Goal: Task Accomplishment & Management: Manage account settings

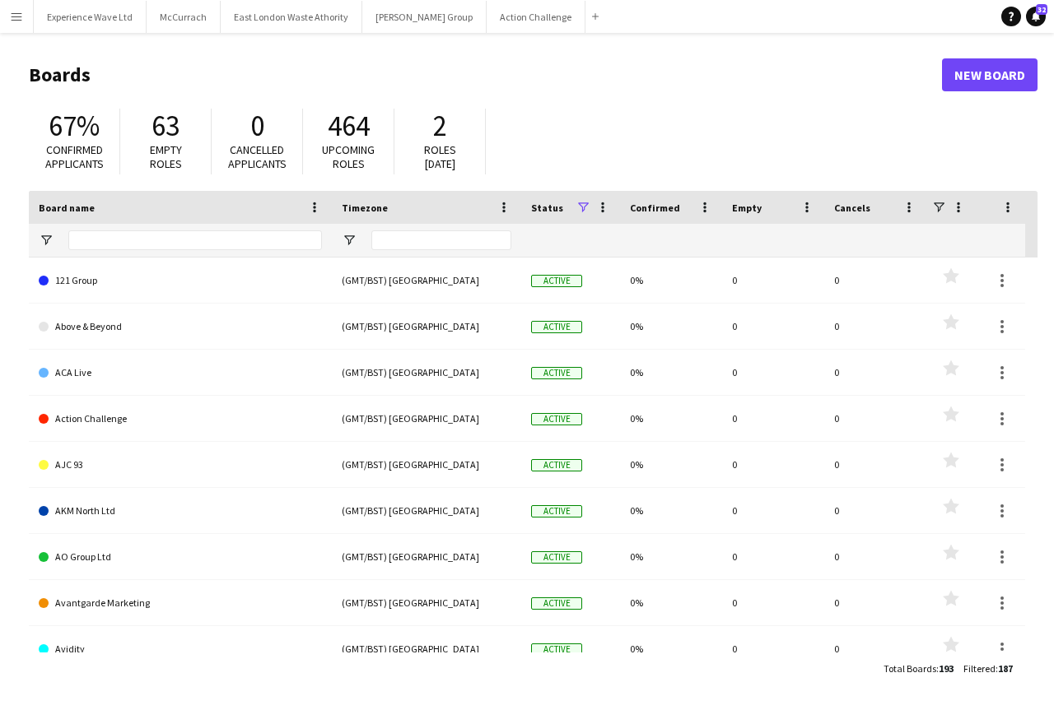
click at [14, 15] on app-icon "Menu" at bounding box center [16, 16] width 13 height 13
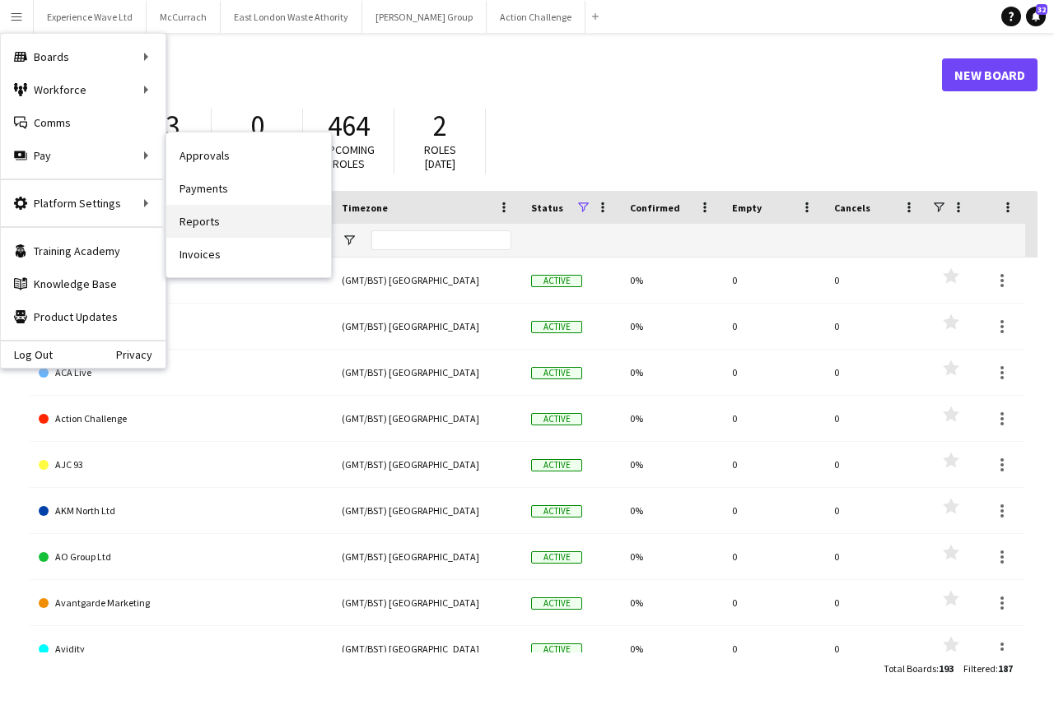
click at [199, 224] on link "Reports" at bounding box center [248, 221] width 165 height 33
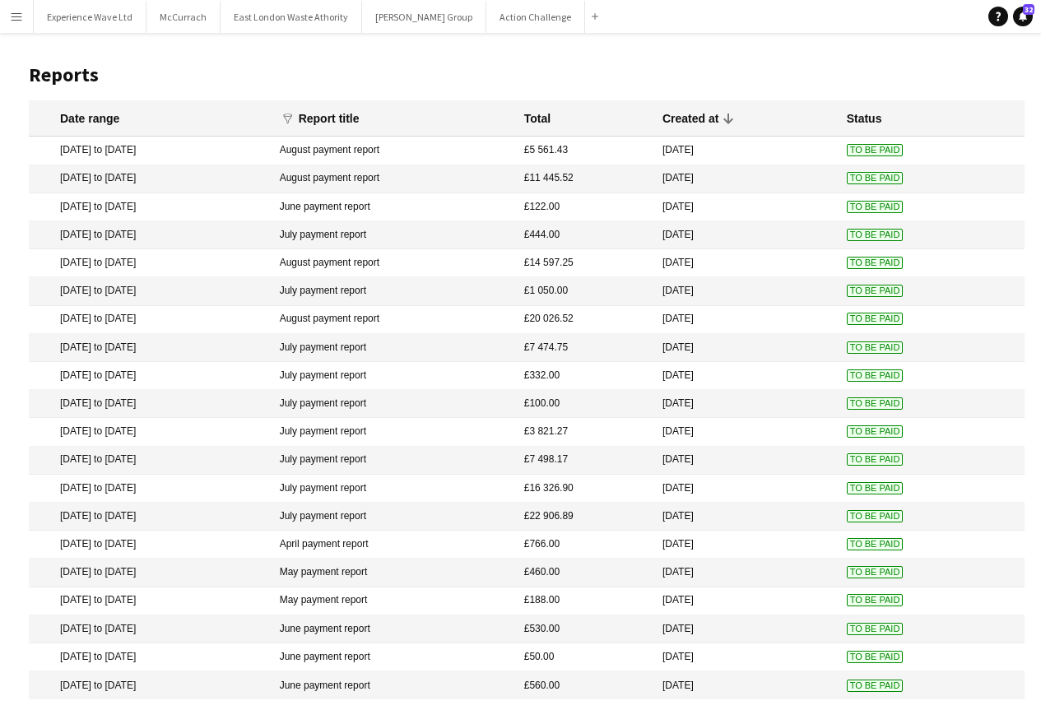
click at [21, 21] on app-icon "Menu" at bounding box center [16, 16] width 13 height 13
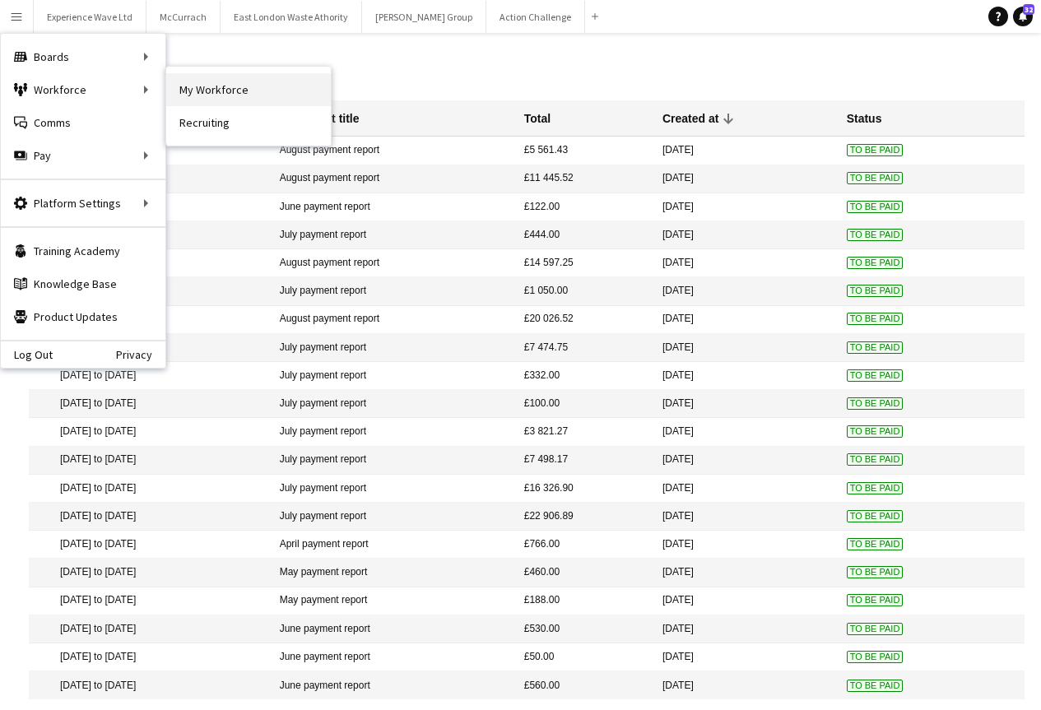
click at [232, 91] on link "My Workforce" at bounding box center [248, 89] width 165 height 33
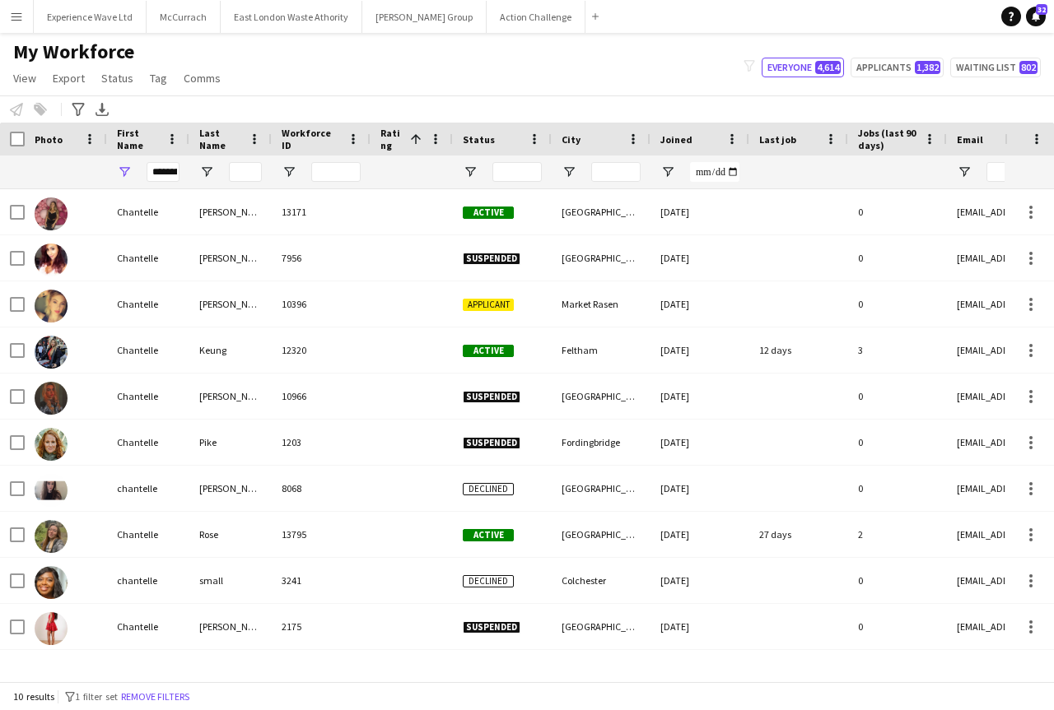
click at [11, 11] on app-icon "Menu" at bounding box center [16, 16] width 13 height 13
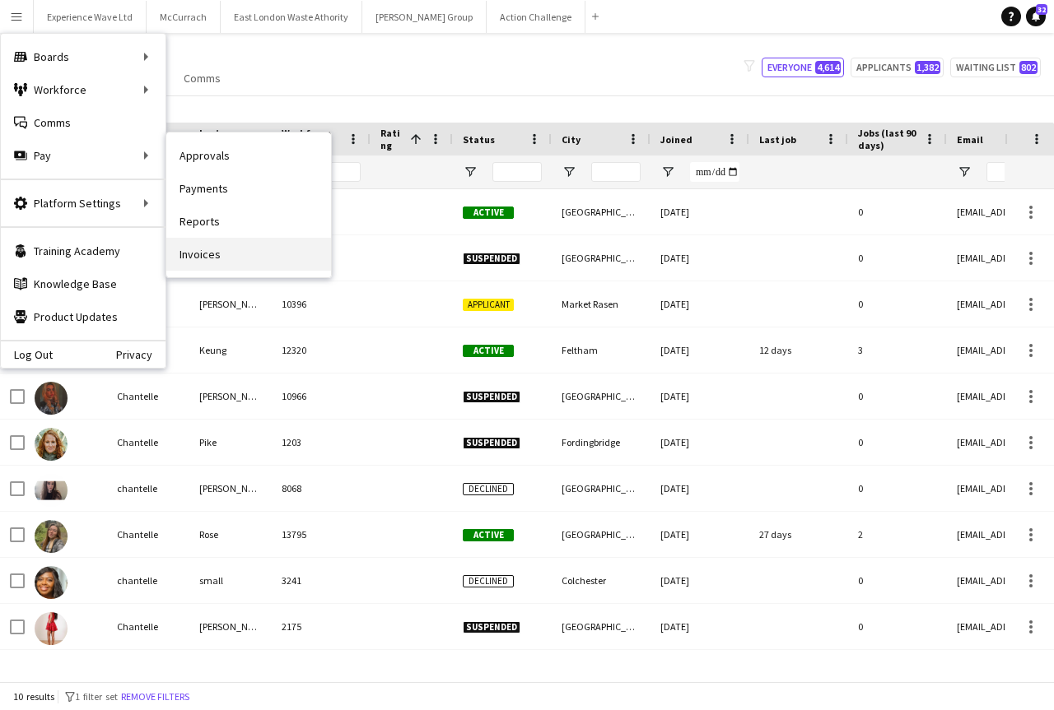
click at [200, 250] on link "Invoices" at bounding box center [248, 254] width 165 height 33
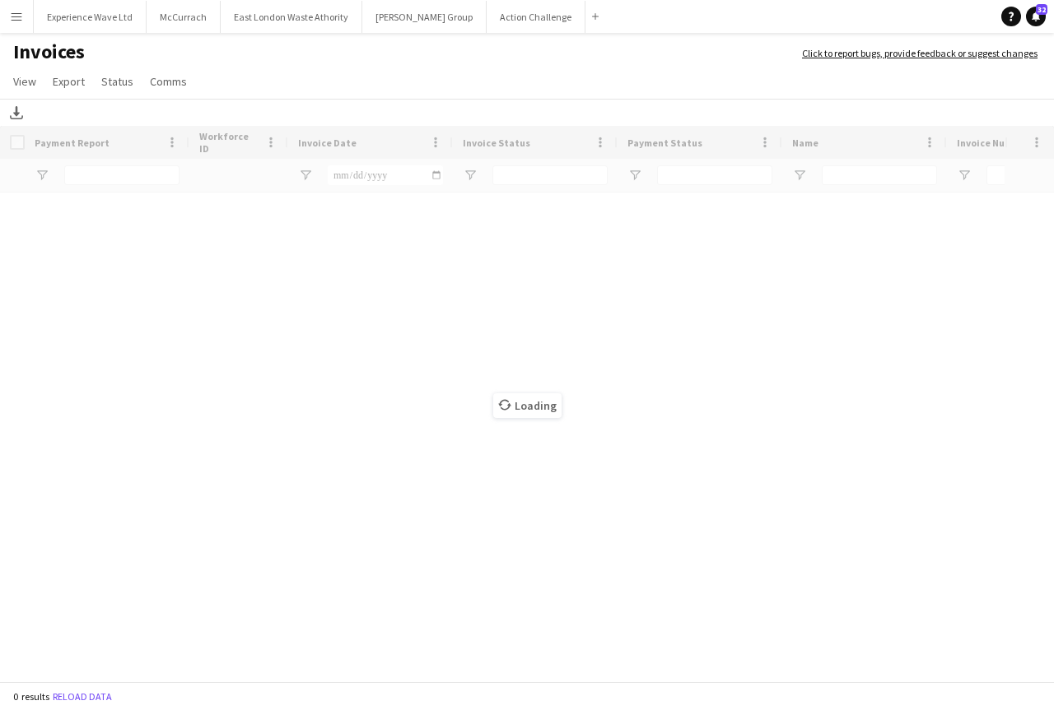
click at [20, 16] on app-icon "Menu" at bounding box center [16, 16] width 13 height 13
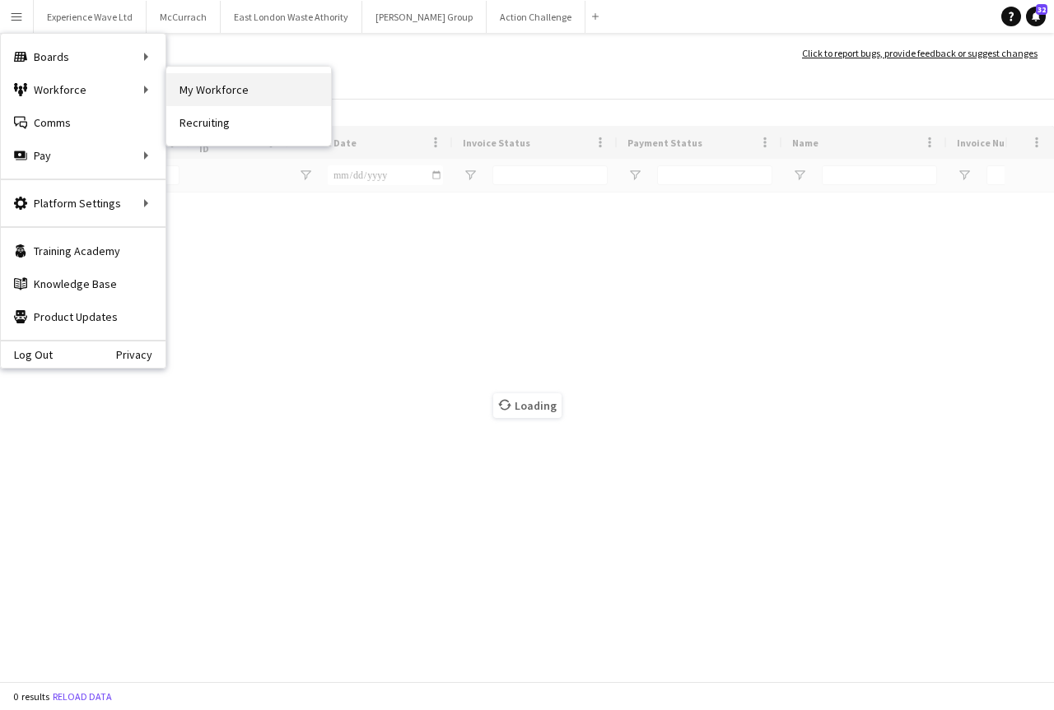
click at [220, 92] on link "My Workforce" at bounding box center [248, 89] width 165 height 33
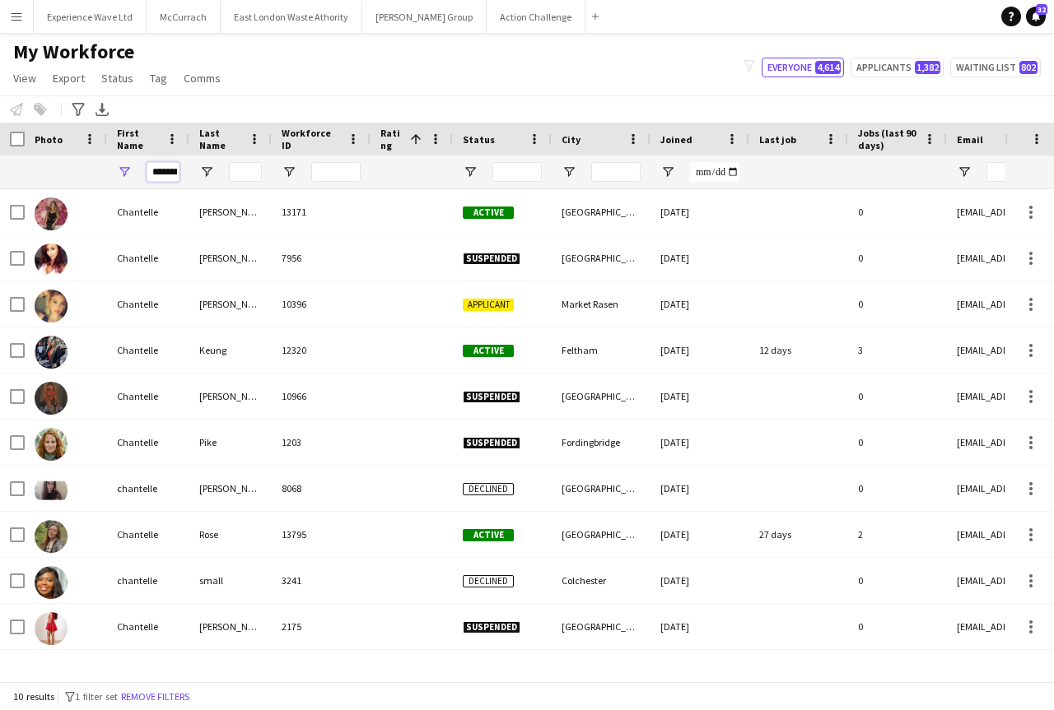
drag, startPoint x: 151, startPoint y: 172, endPoint x: 248, endPoint y: 175, distance: 96.4
click at [248, 175] on div "*********" at bounding box center [880, 172] width 1760 height 33
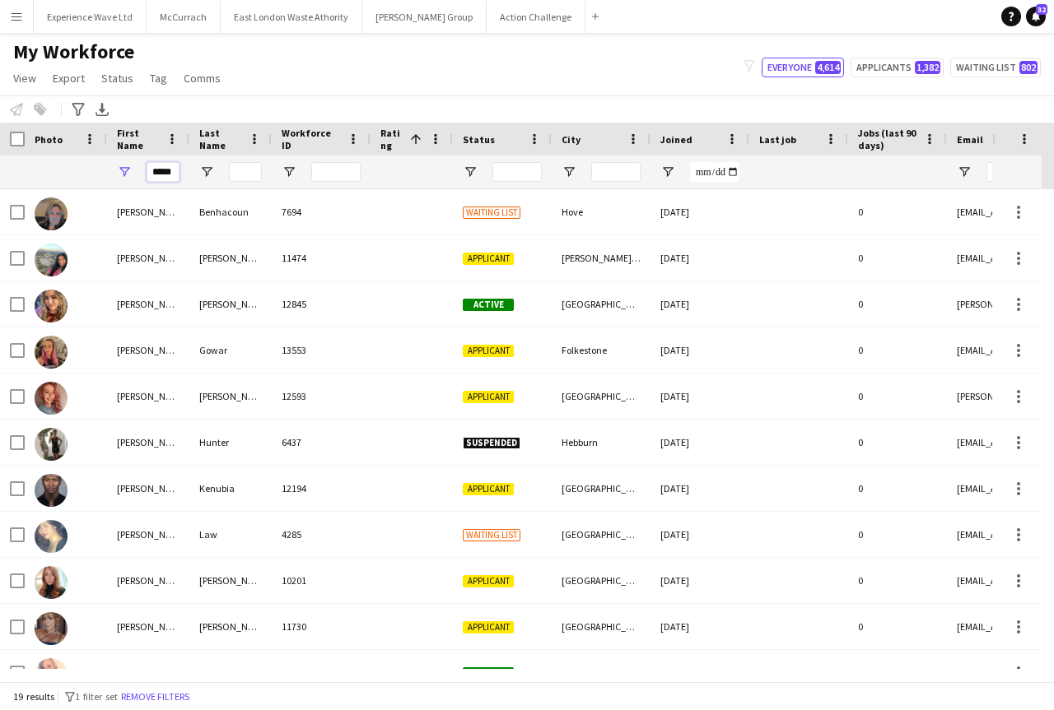
type input "*****"
click at [244, 170] on input "Last Name Filter Input" at bounding box center [245, 172] width 33 height 20
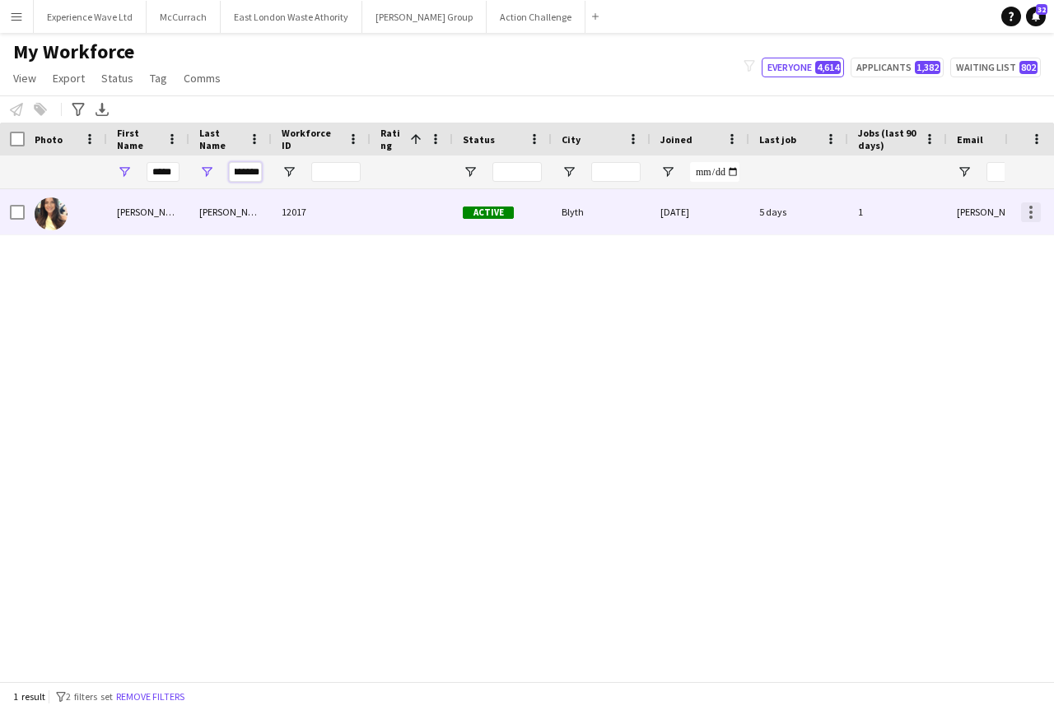
type input "*********"
click at [1023, 212] on div at bounding box center [1031, 212] width 20 height 20
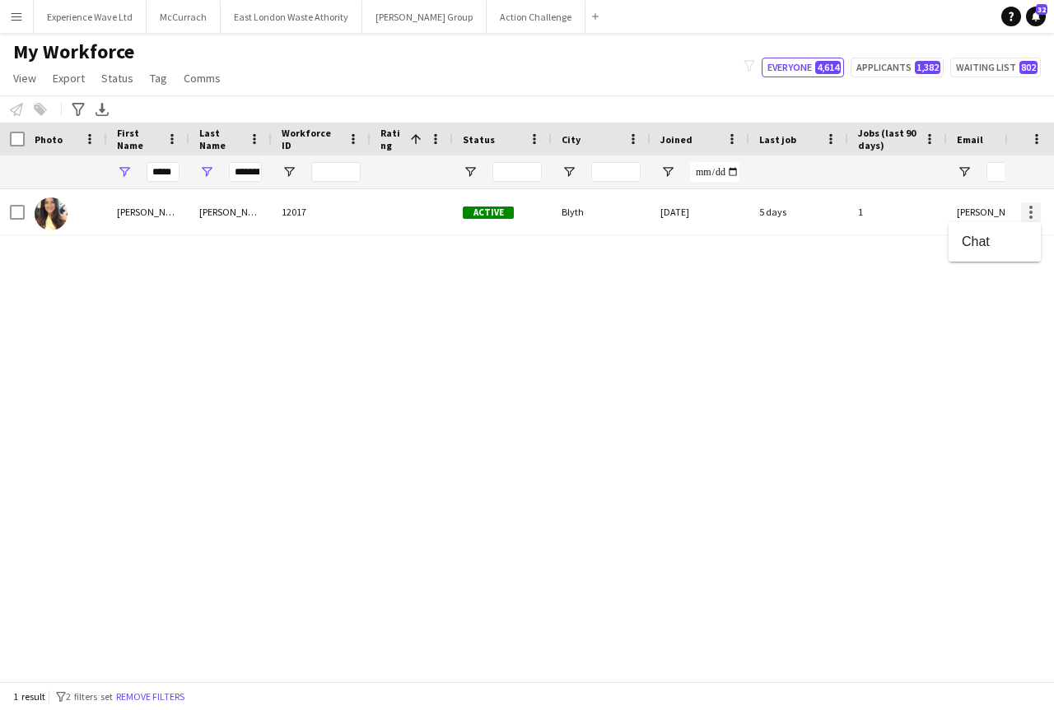
click at [1023, 212] on div at bounding box center [527, 355] width 1054 height 710
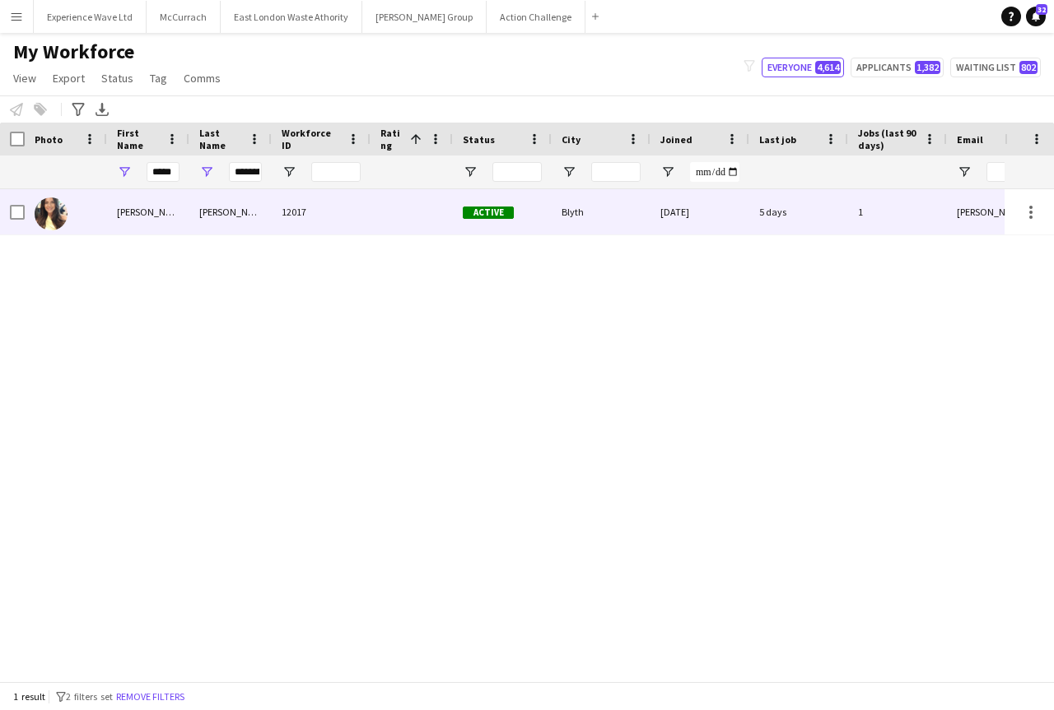
click at [251, 212] on div "[PERSON_NAME]" at bounding box center [230, 211] width 82 height 45
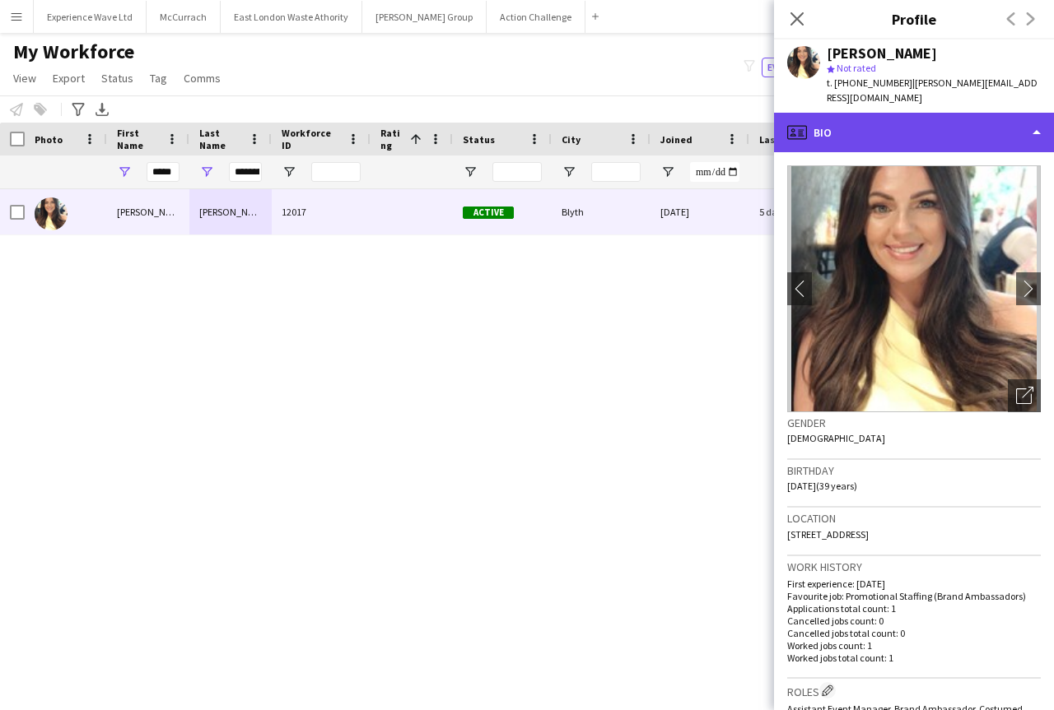
click at [1030, 116] on div "profile Bio" at bounding box center [914, 133] width 280 height 40
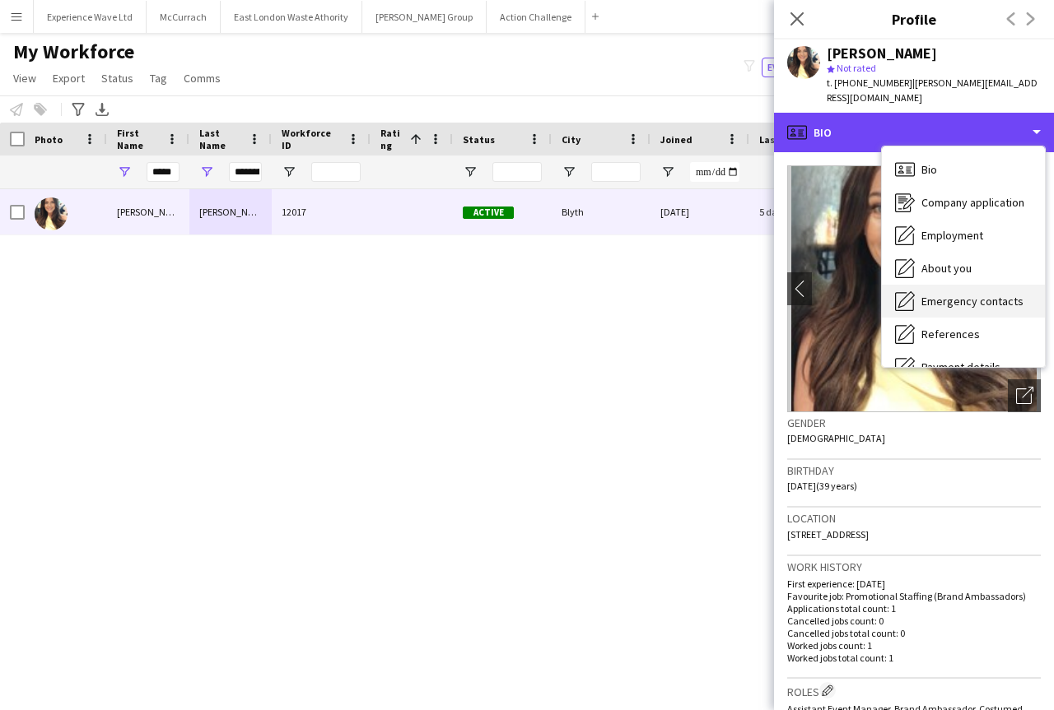
scroll to position [188, 0]
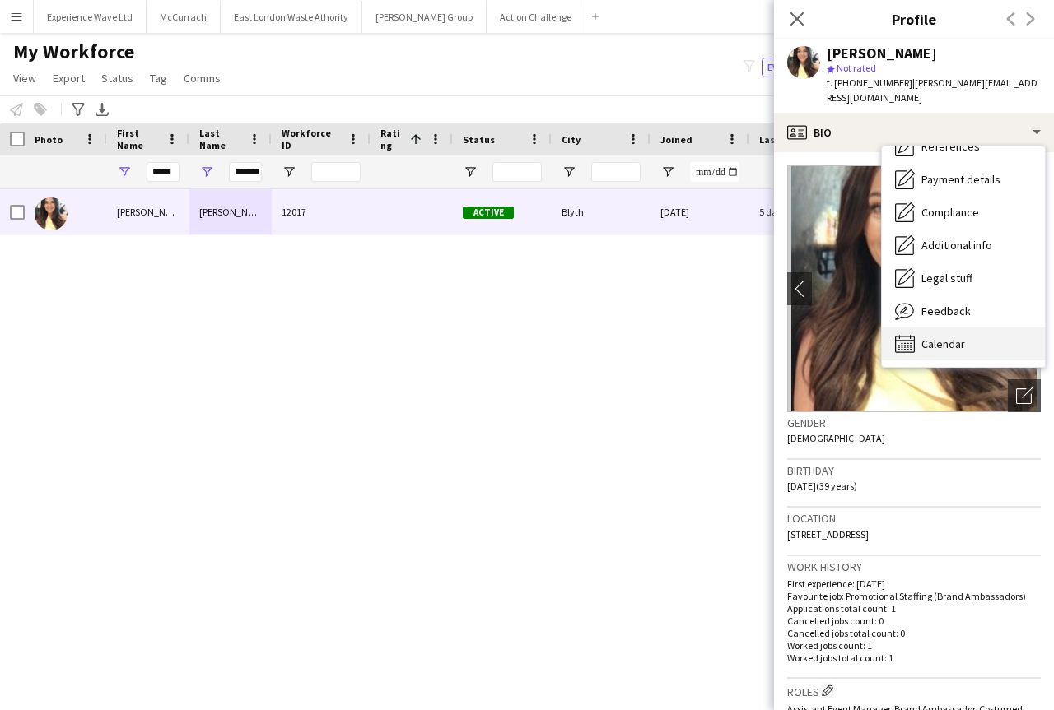
click at [939, 337] on span "Calendar" at bounding box center [943, 344] width 44 height 15
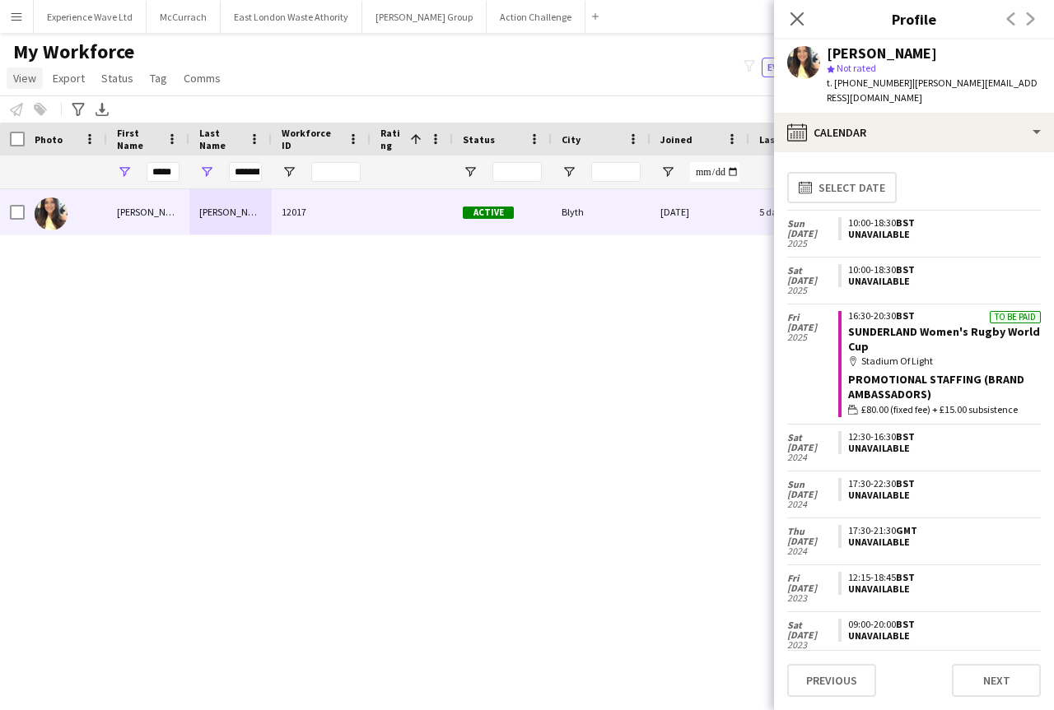
click at [24, 79] on span "View" at bounding box center [24, 78] width 23 height 15
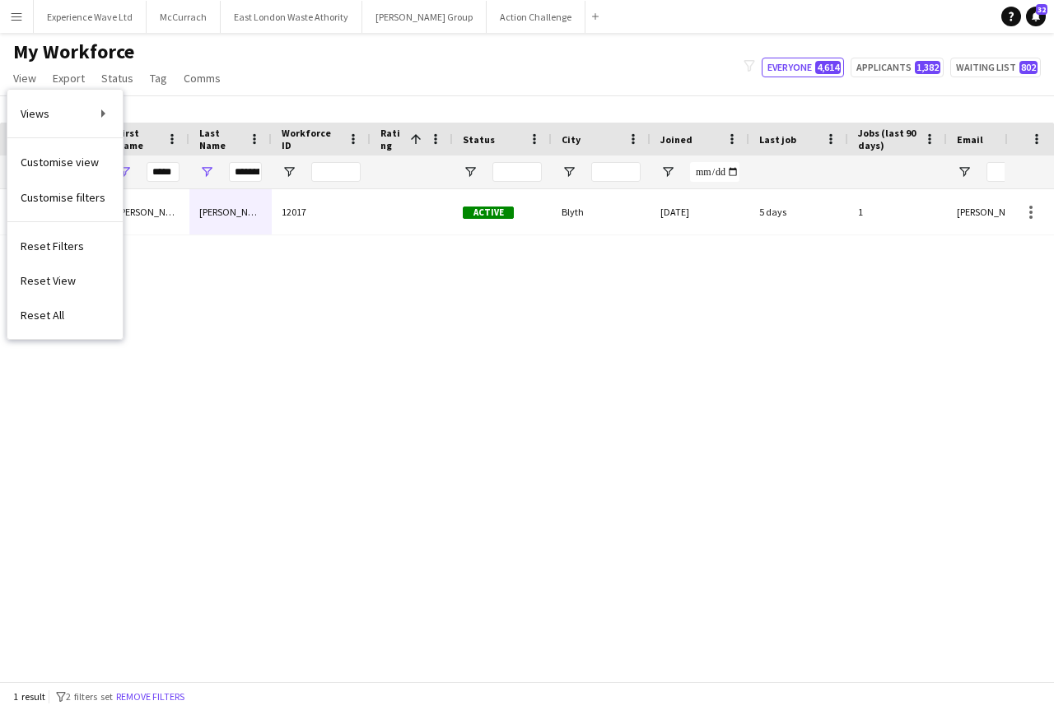
click at [19, 12] on app-icon "Menu" at bounding box center [16, 16] width 13 height 13
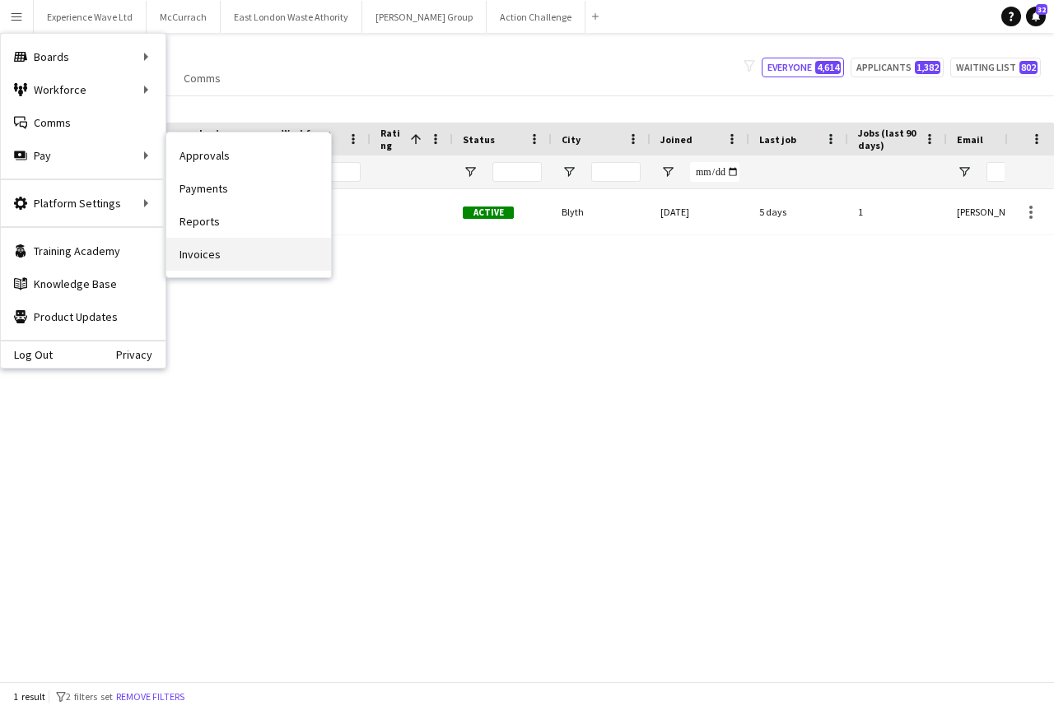
click at [189, 258] on link "Invoices" at bounding box center [248, 254] width 165 height 33
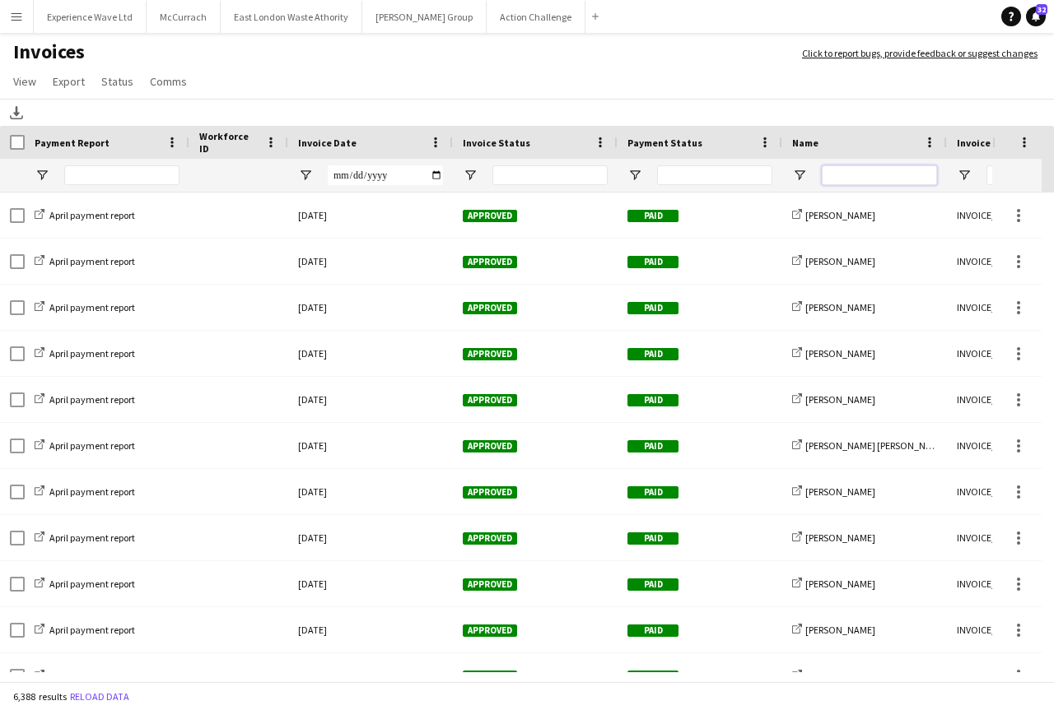
click at [855, 178] on input "Name Filter Input" at bounding box center [879, 175] width 115 height 20
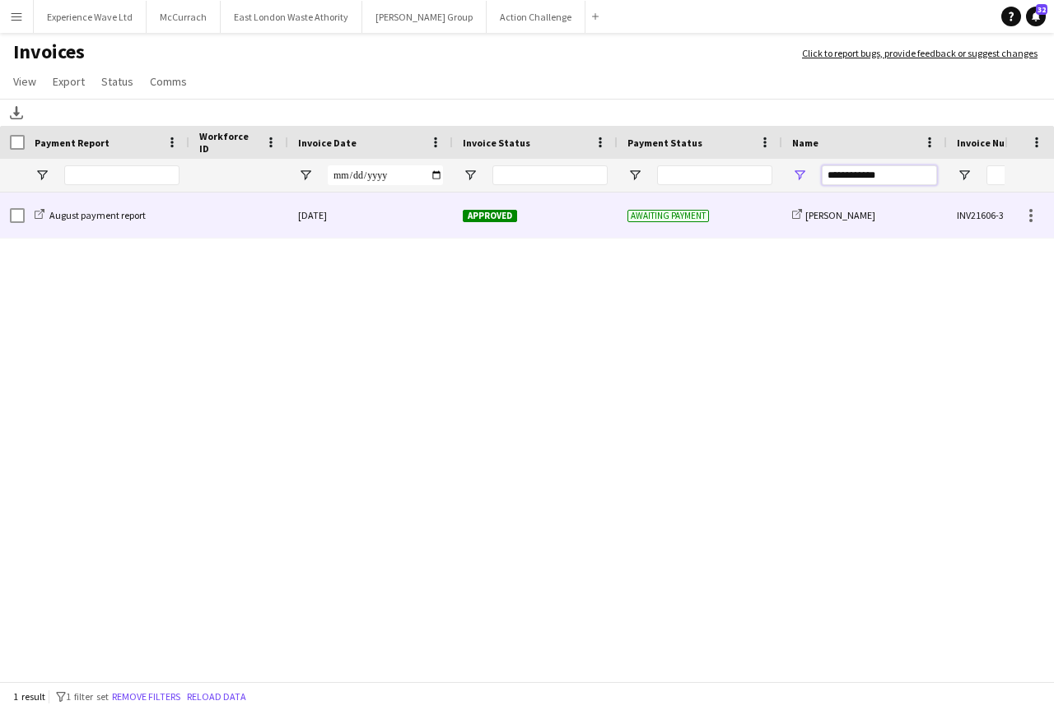
type input "**********"
click at [482, 216] on span "Approved" at bounding box center [490, 216] width 54 height 12
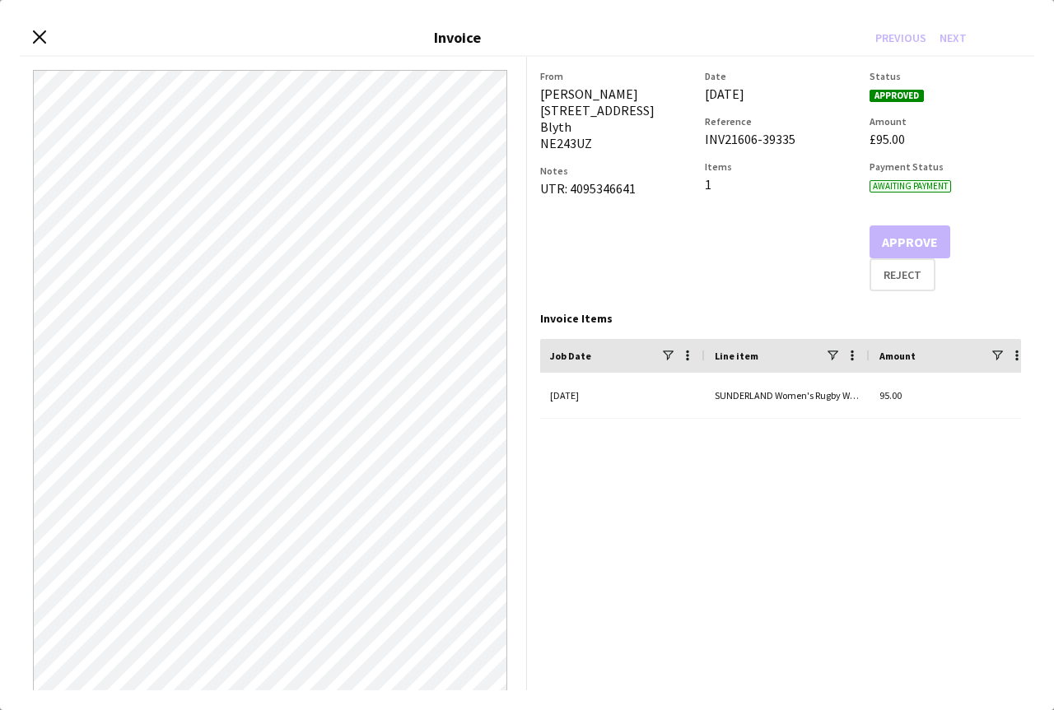
drag, startPoint x: 32, startPoint y: 34, endPoint x: 70, endPoint y: 34, distance: 37.9
click at [33, 34] on icon "Close invoice dialog" at bounding box center [39, 36] width 13 height 13
